Goal: Transaction & Acquisition: Purchase product/service

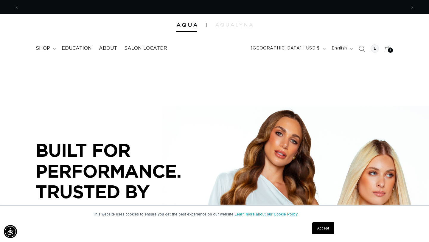
scroll to position [0, 386]
click at [51, 49] on summary "shop" at bounding box center [45, 48] width 26 height 13
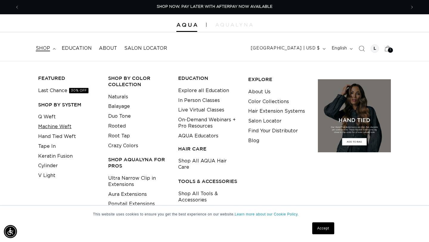
click at [63, 125] on link "Machine Weft" at bounding box center [54, 127] width 33 height 10
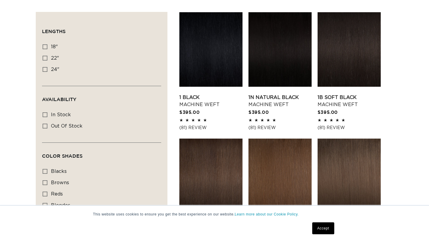
scroll to position [201, 0]
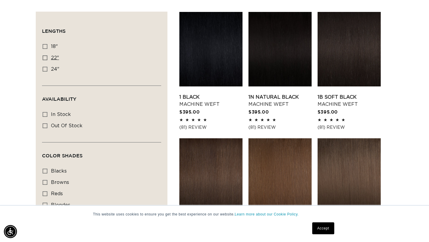
click at [55, 60] on span "22"" at bounding box center [55, 57] width 8 height 5
click at [47, 60] on input "22" 22" (33 products)" at bounding box center [45, 57] width 5 height 5
checkbox input "true"
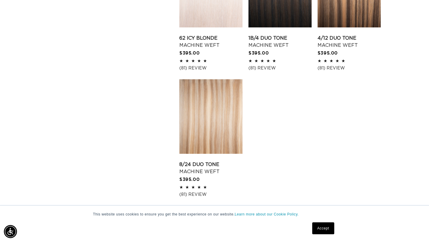
scroll to position [788, 0]
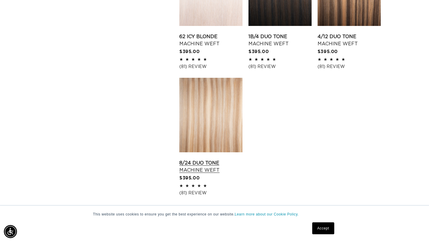
click at [215, 159] on link "8/24 Duo Tone Machine Weft" at bounding box center [210, 166] width 63 height 14
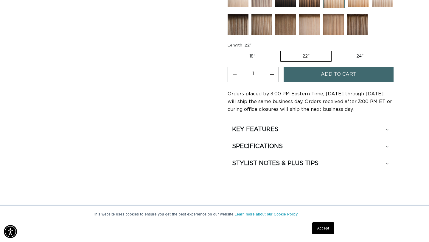
scroll to position [0, 386]
click at [253, 127] on h2 "KEY FEATURES" at bounding box center [255, 129] width 46 height 8
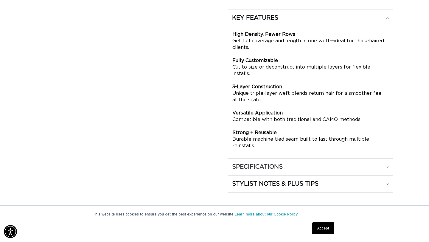
scroll to position [0, 773]
click at [259, 163] on h2 "SPECIFICATIONS" at bounding box center [257, 167] width 51 height 8
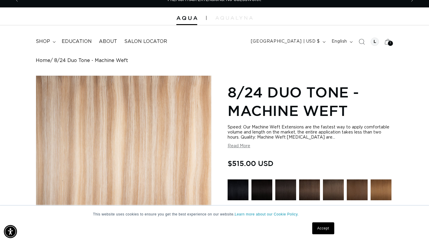
scroll to position [9, 0]
